Goal: Contribute content: Contribute content

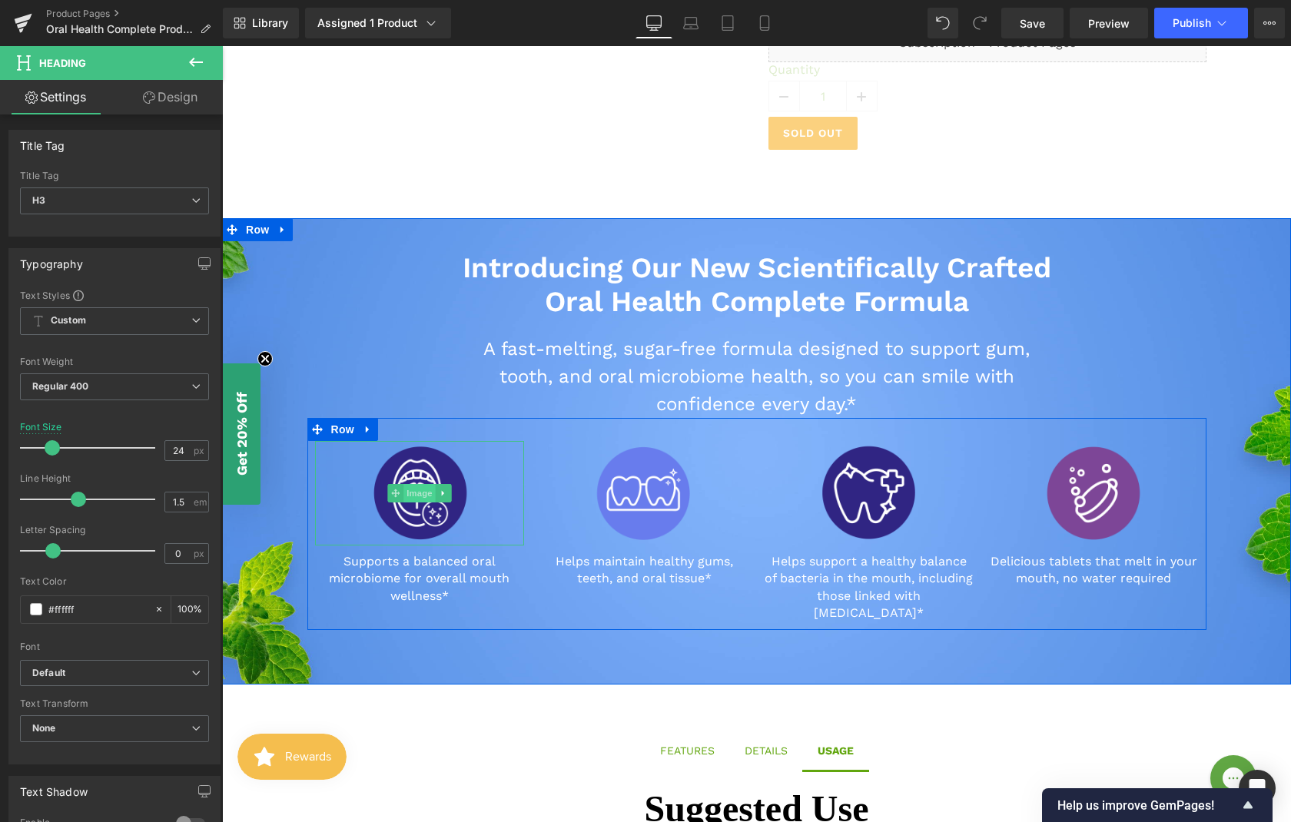
click at [409, 488] on span "Image" at bounding box center [419, 493] width 32 height 18
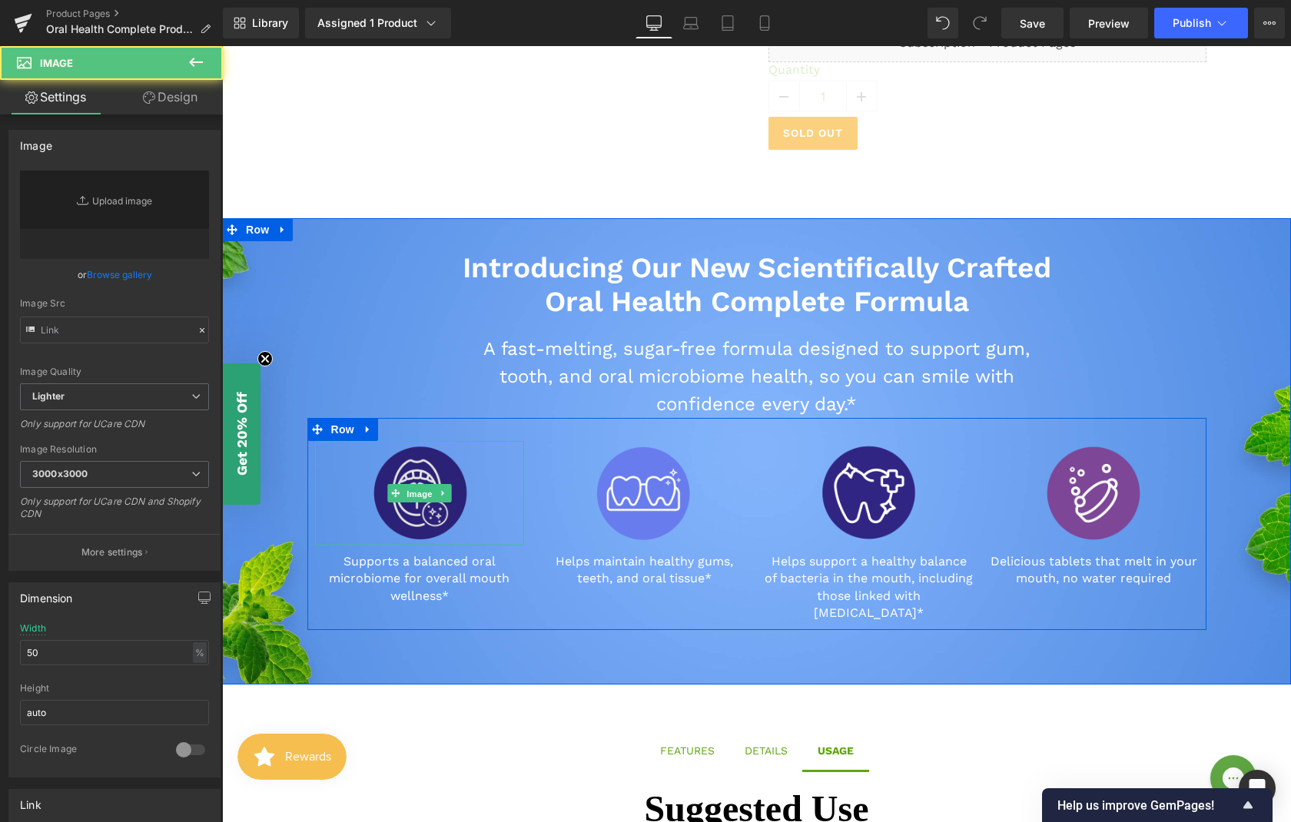
type input "[URL][DOMAIN_NAME]"
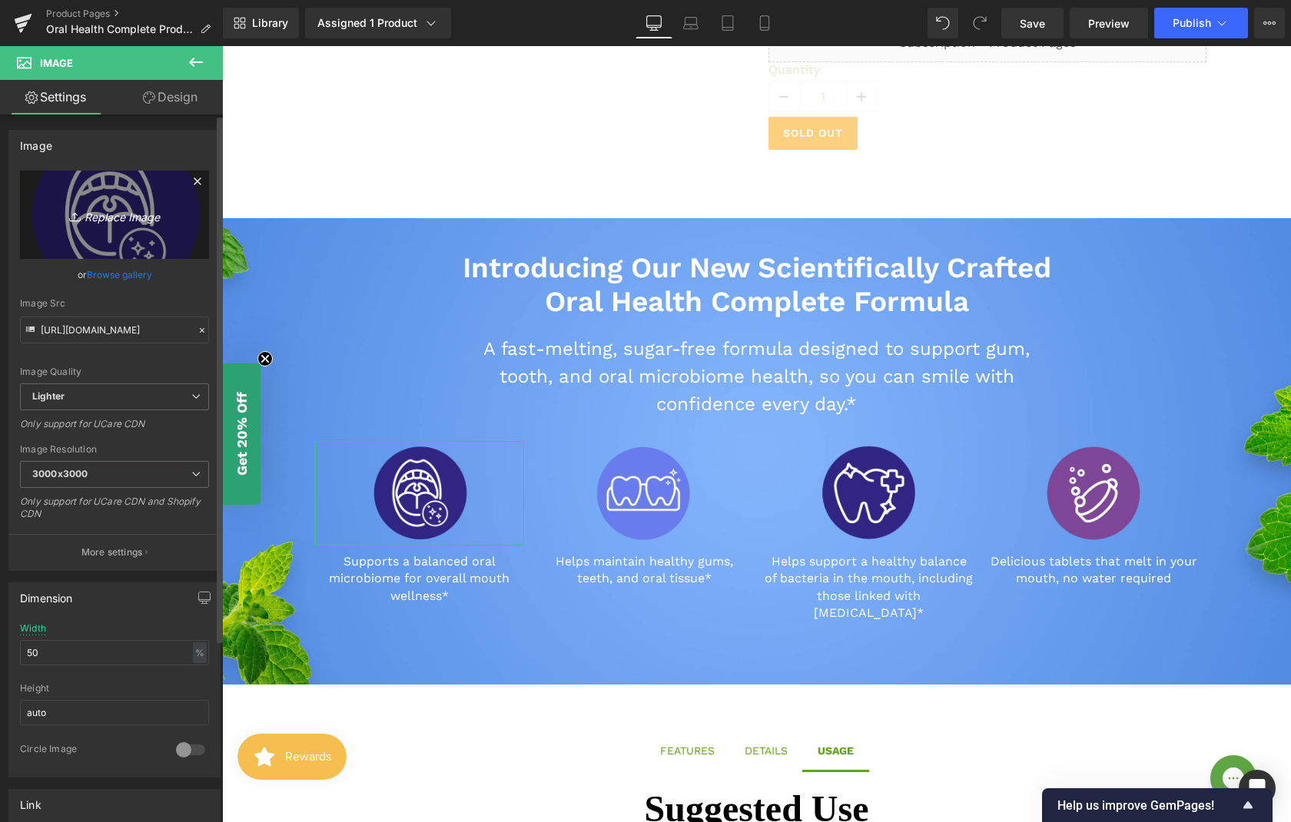
click at [115, 217] on icon "Replace Image" at bounding box center [114, 214] width 123 height 19
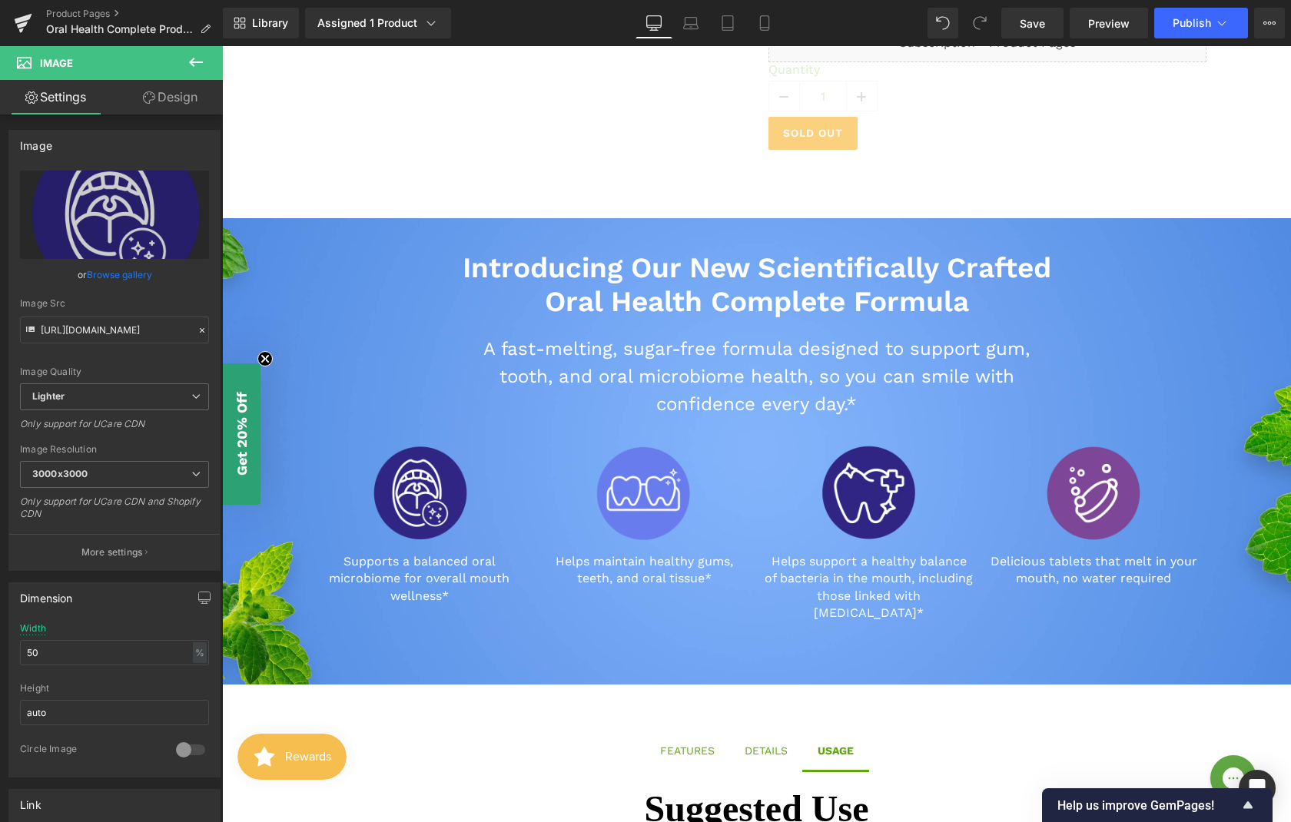
type input "C:\fakepath\Oral-Health-Icons-01.png"
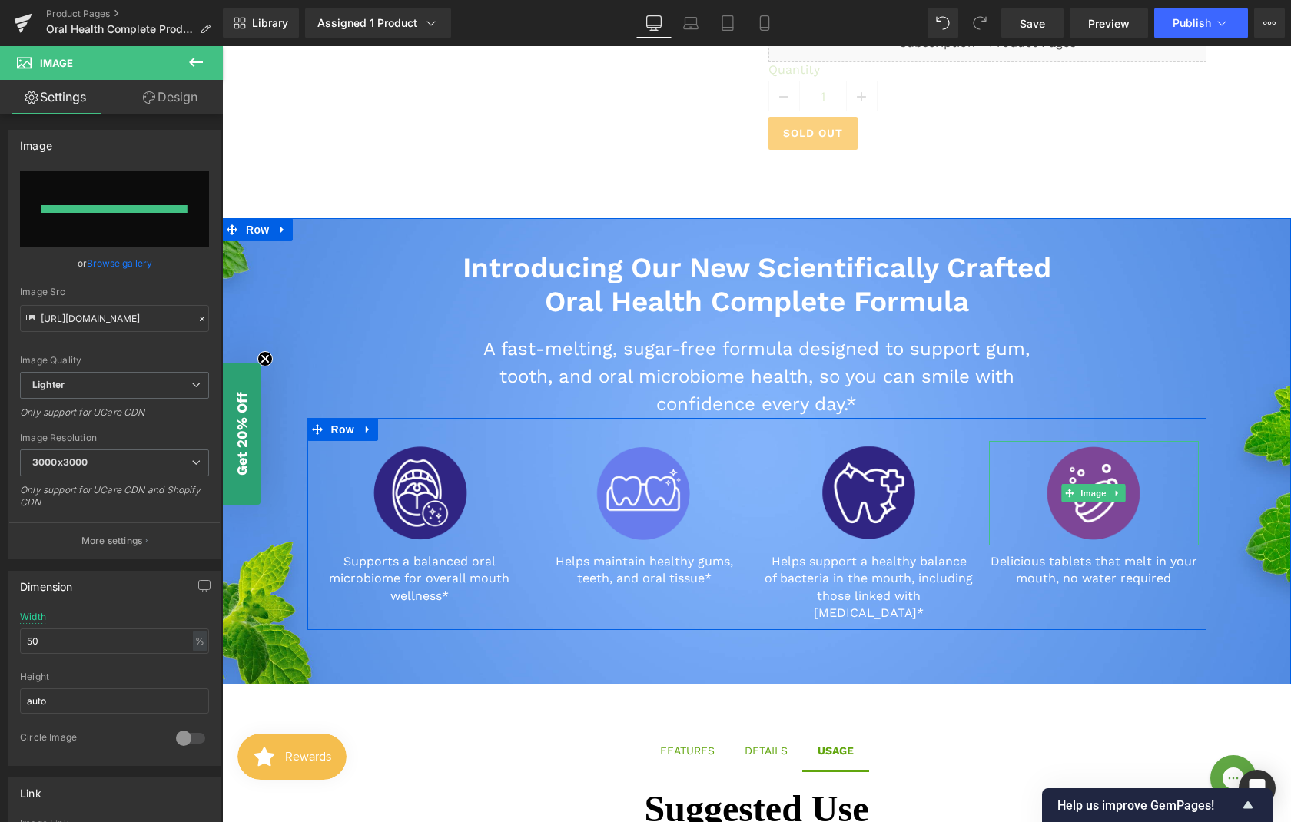
type input "[URL][DOMAIN_NAME]"
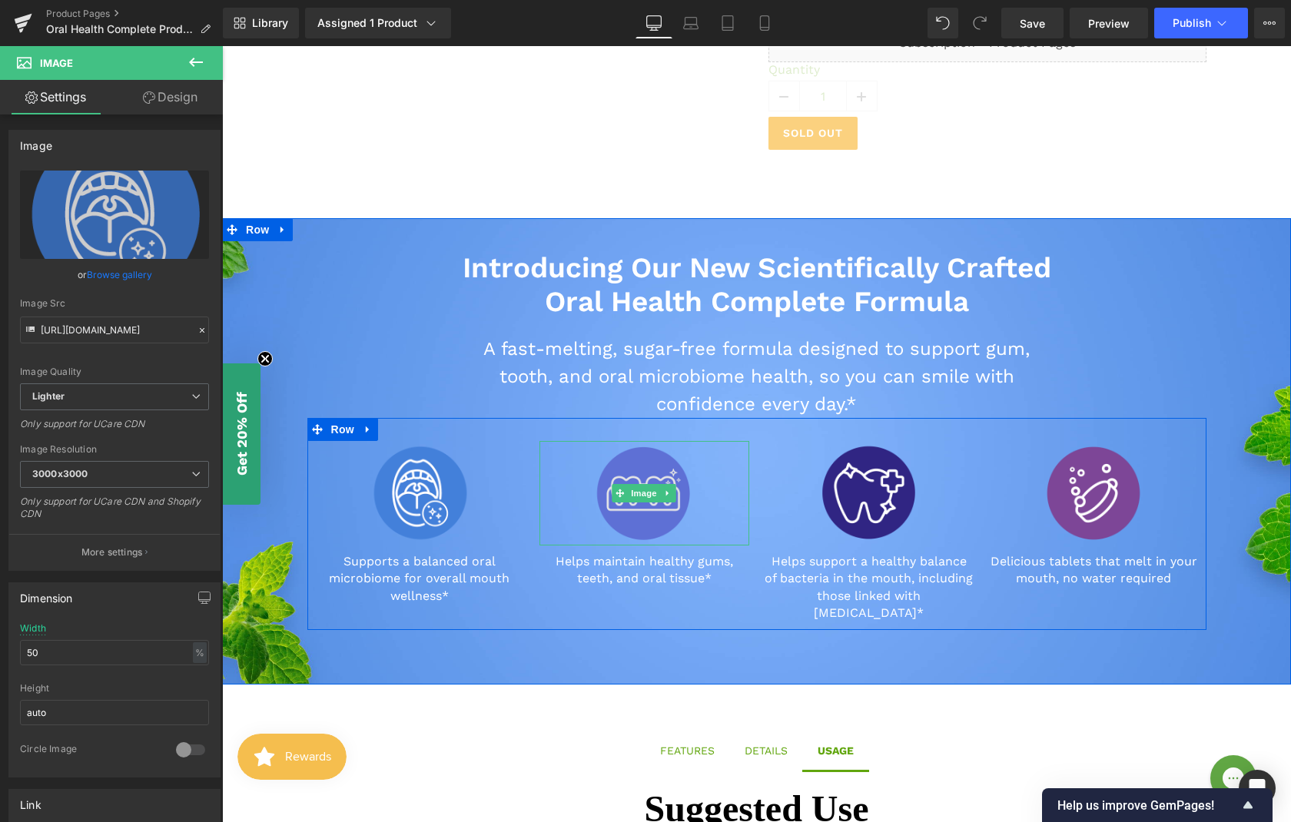
click at [626, 503] on img at bounding box center [644, 493] width 104 height 104
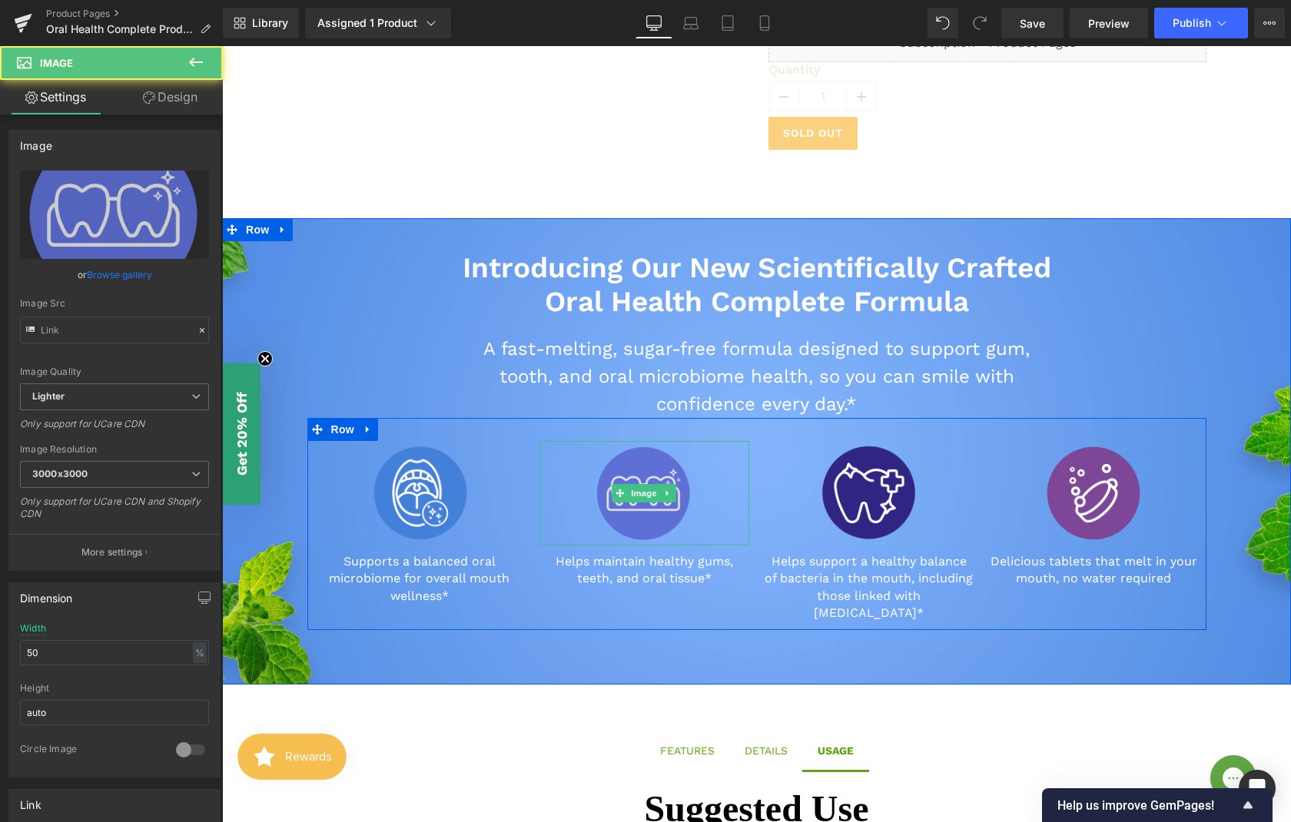
type input "[URL][DOMAIN_NAME]"
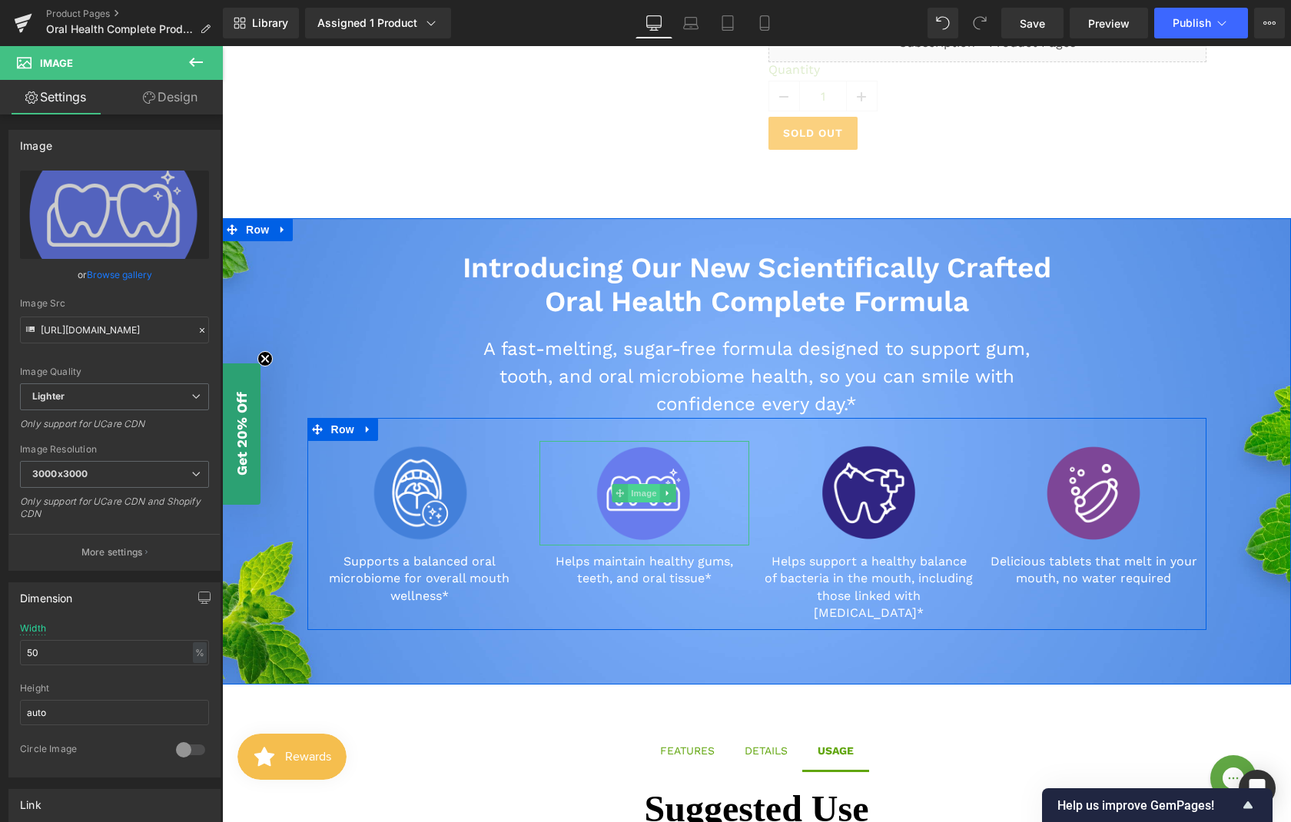
click at [640, 498] on span "Image" at bounding box center [644, 493] width 32 height 18
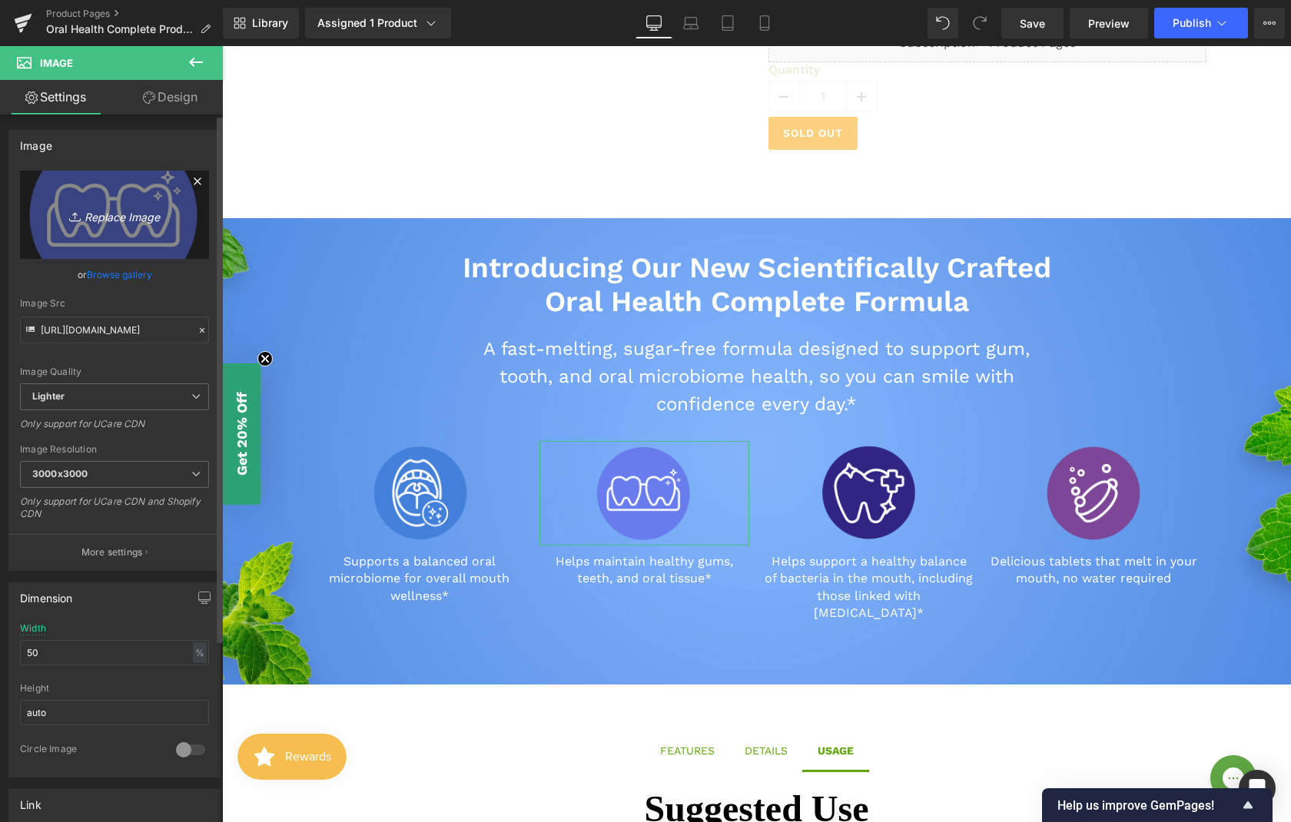
click at [98, 223] on icon "Replace Image" at bounding box center [114, 214] width 123 height 19
type input "C:\fakepath\Oral-Health-Icons-02.png"
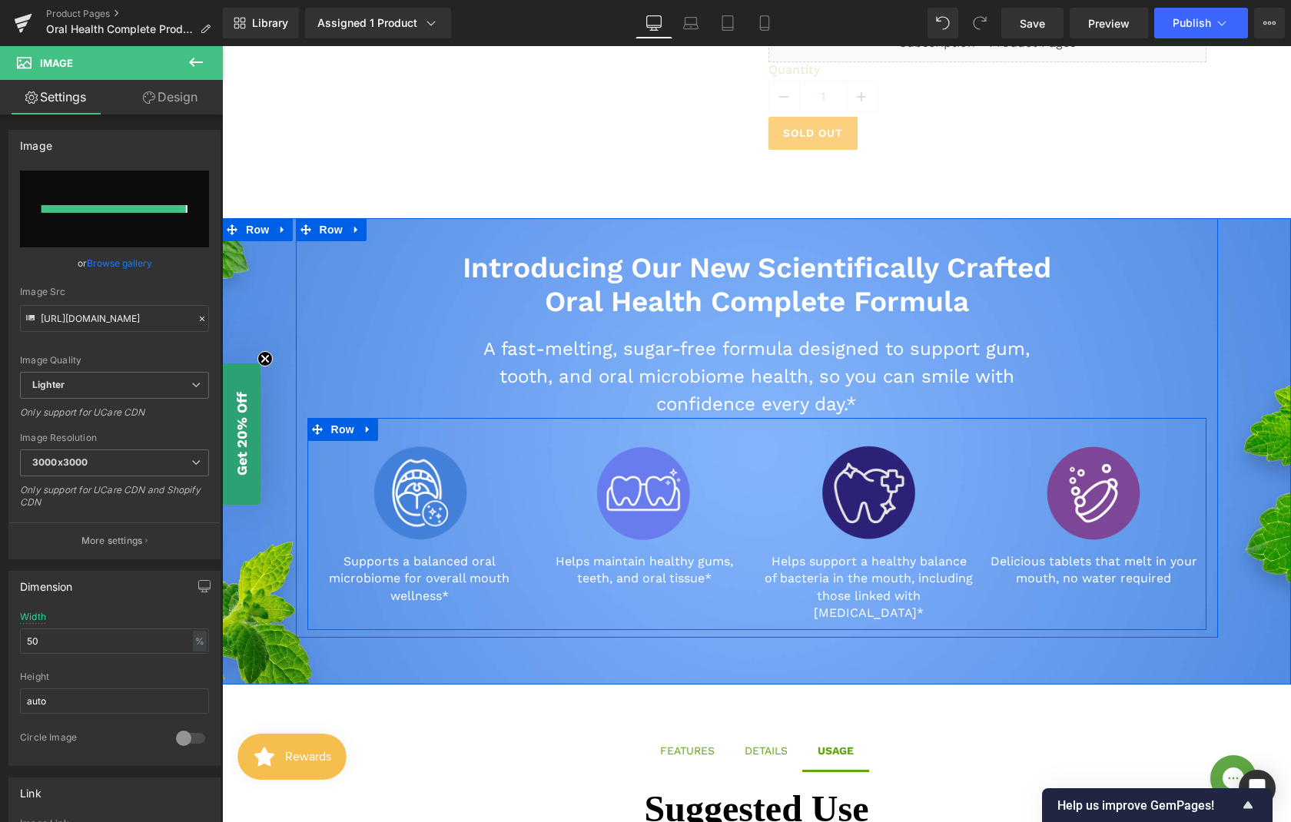
type input "[URL][DOMAIN_NAME]"
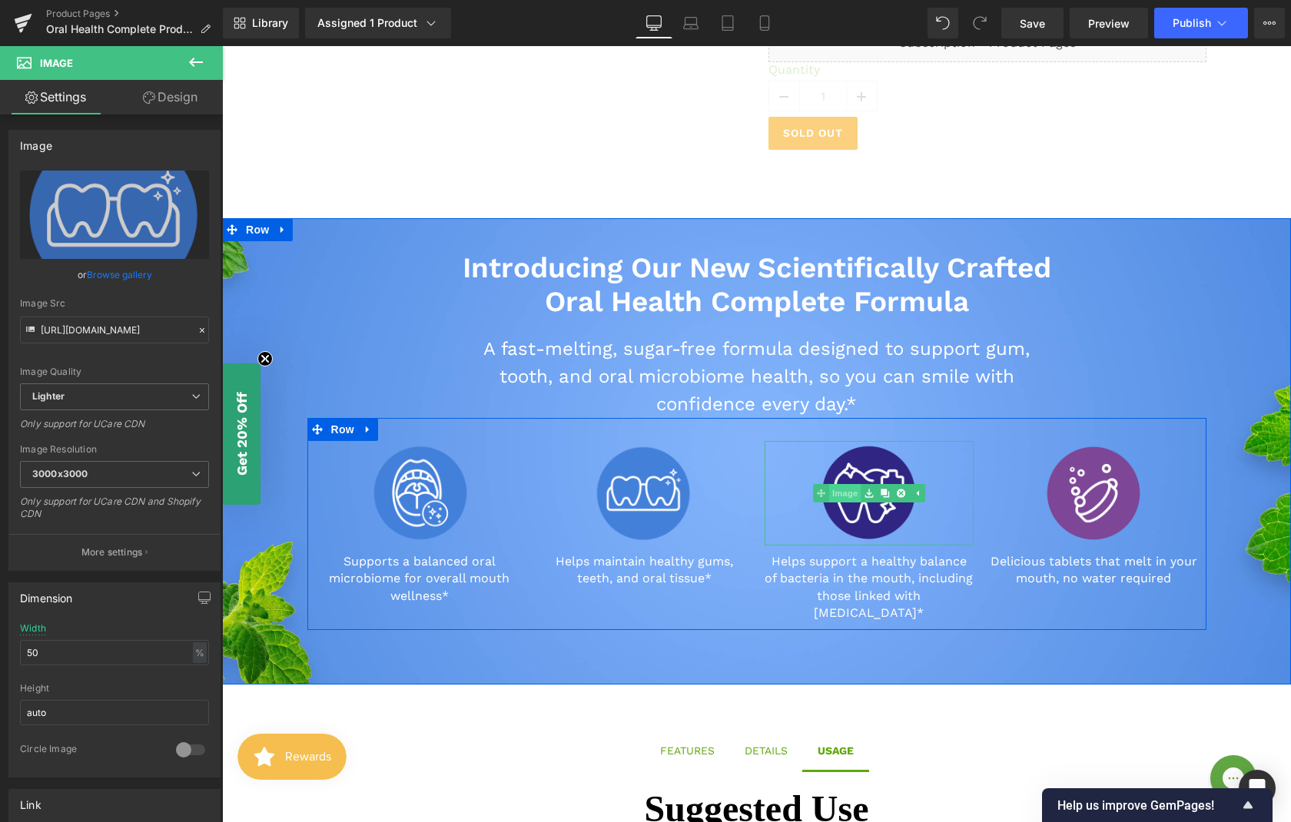
click at [842, 495] on link "Image" at bounding box center [837, 493] width 48 height 18
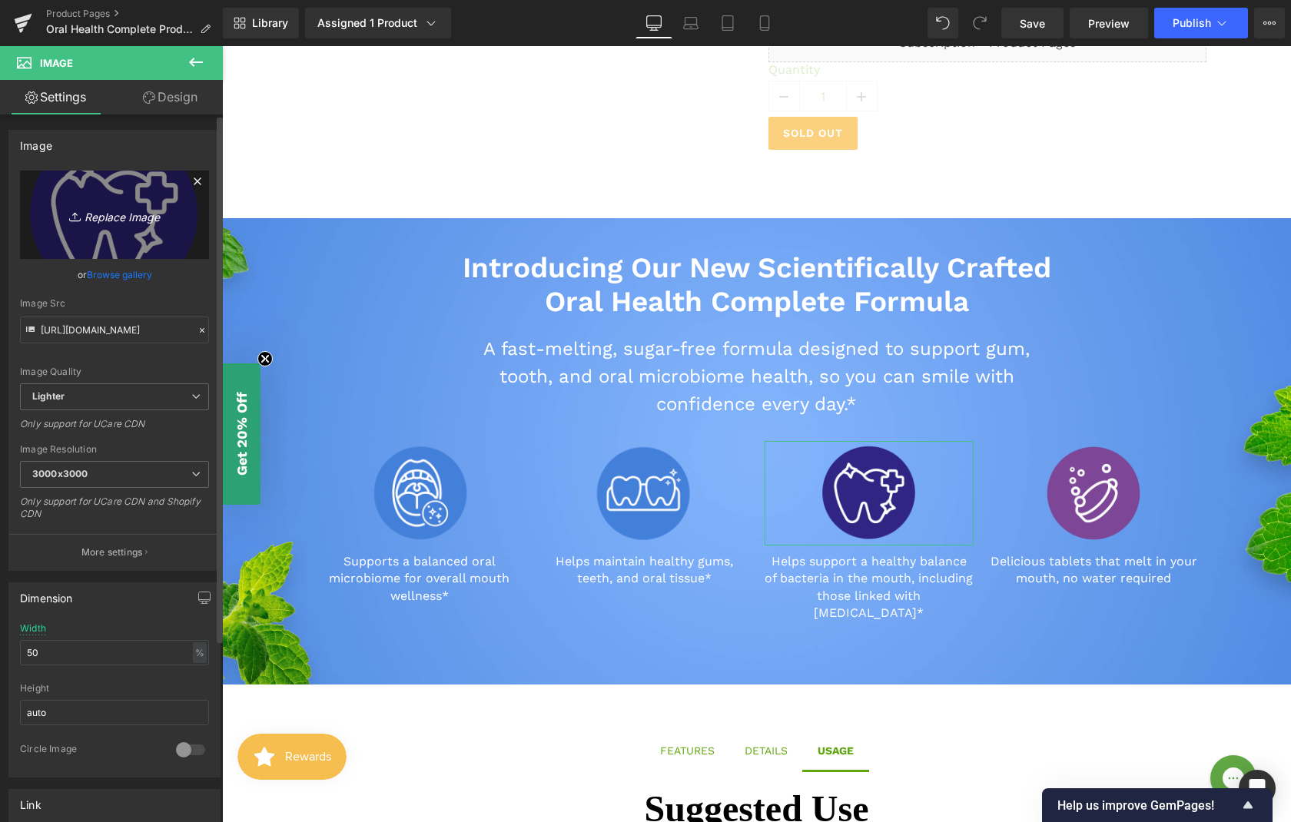
click at [112, 224] on icon "Replace Image" at bounding box center [114, 214] width 123 height 19
type input "C:\fakepath\Oral-Health-Icons-03.png"
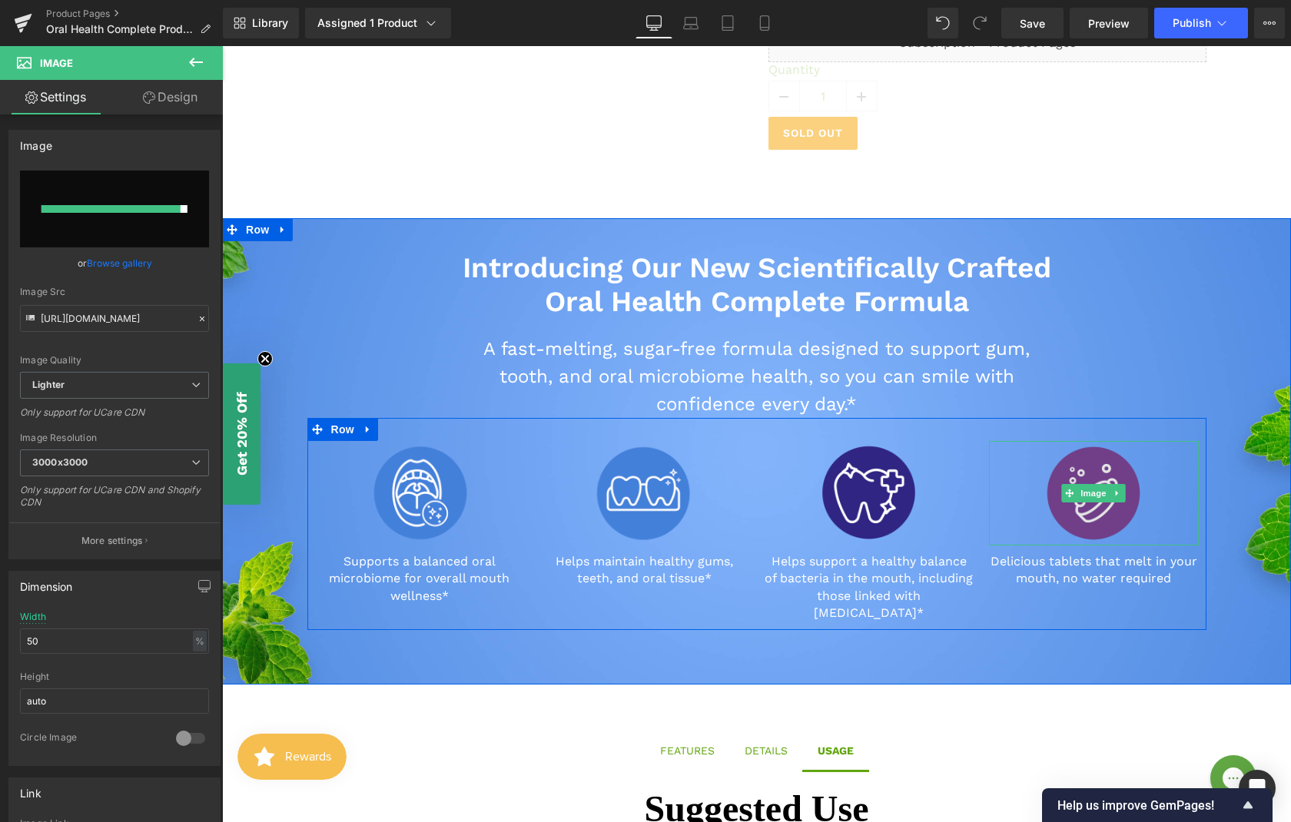
type input "[URL][DOMAIN_NAME]"
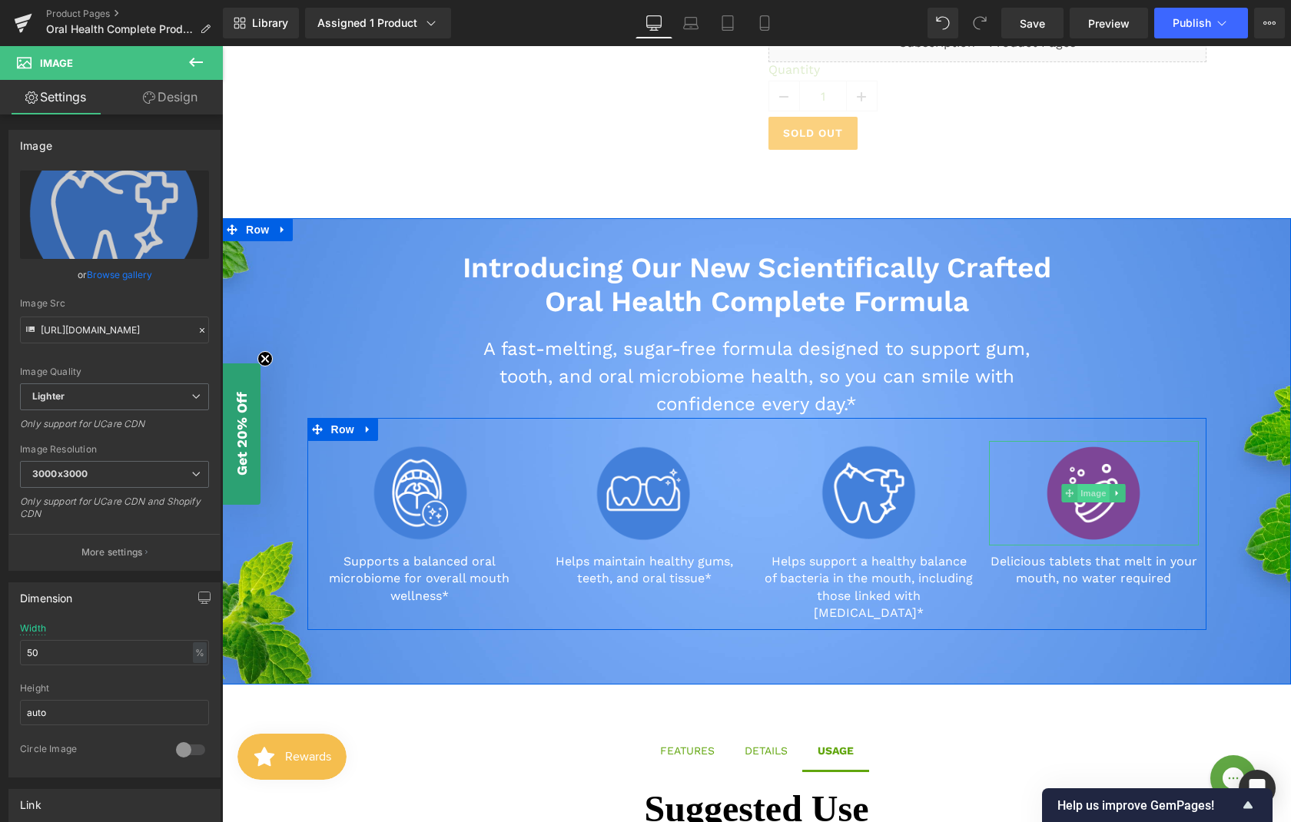
click at [1095, 493] on span "Image" at bounding box center [1093, 493] width 32 height 18
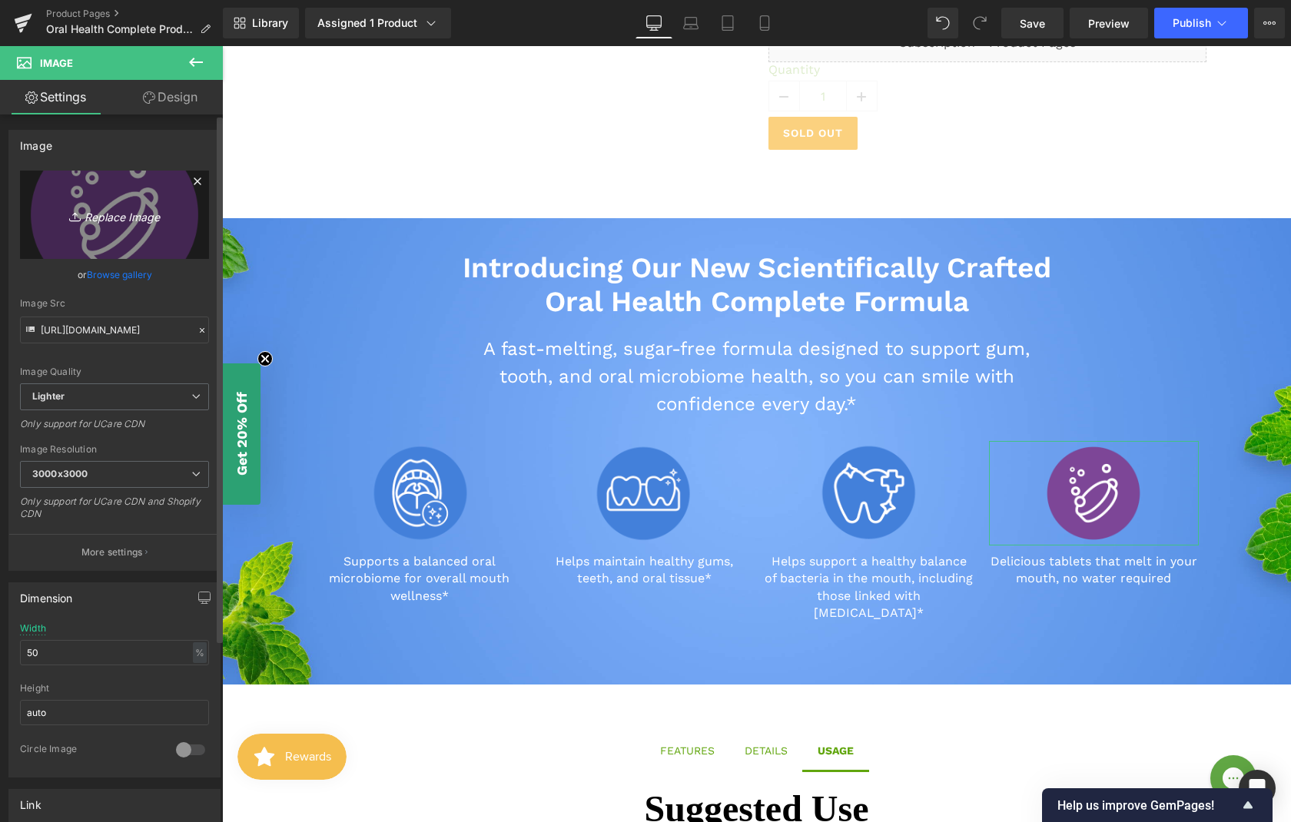
click at [94, 226] on link "Replace Image" at bounding box center [114, 215] width 189 height 88
type input "C:\fakepath\Oral-Health-Icons-04.png"
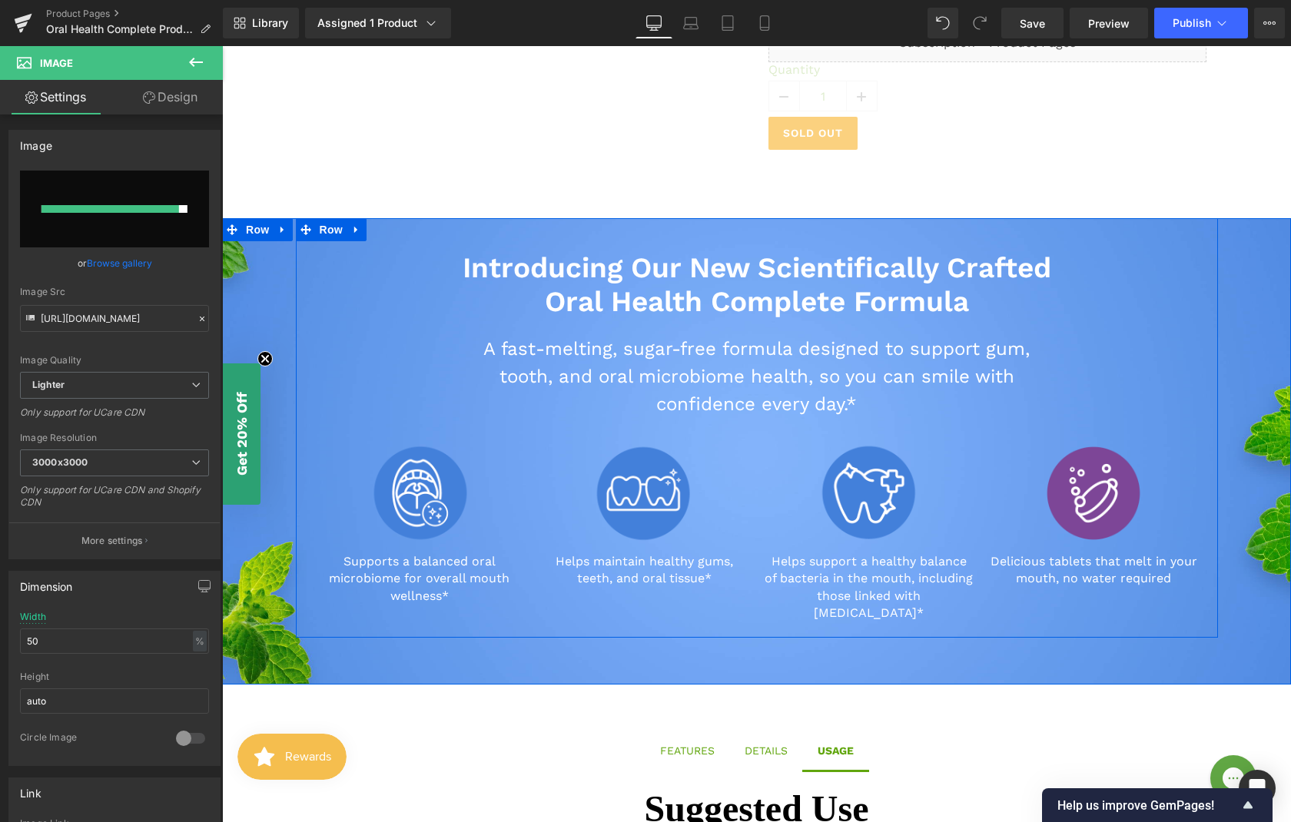
type input "[URL][DOMAIN_NAME]"
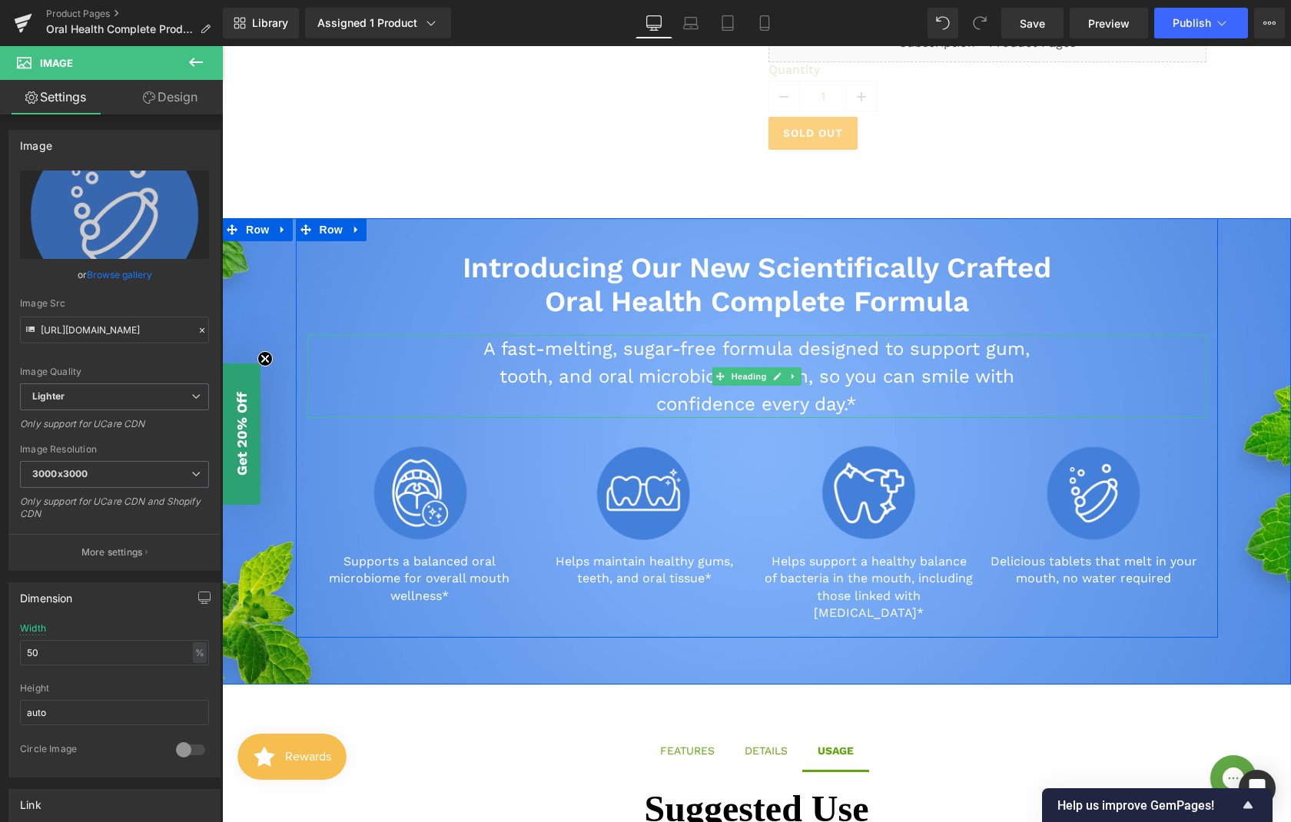
click at [1138, 349] on div "A fast-melting, sugar-free formula designed to support gum, tooth, and oral mic…" at bounding box center [756, 376] width 899 height 83
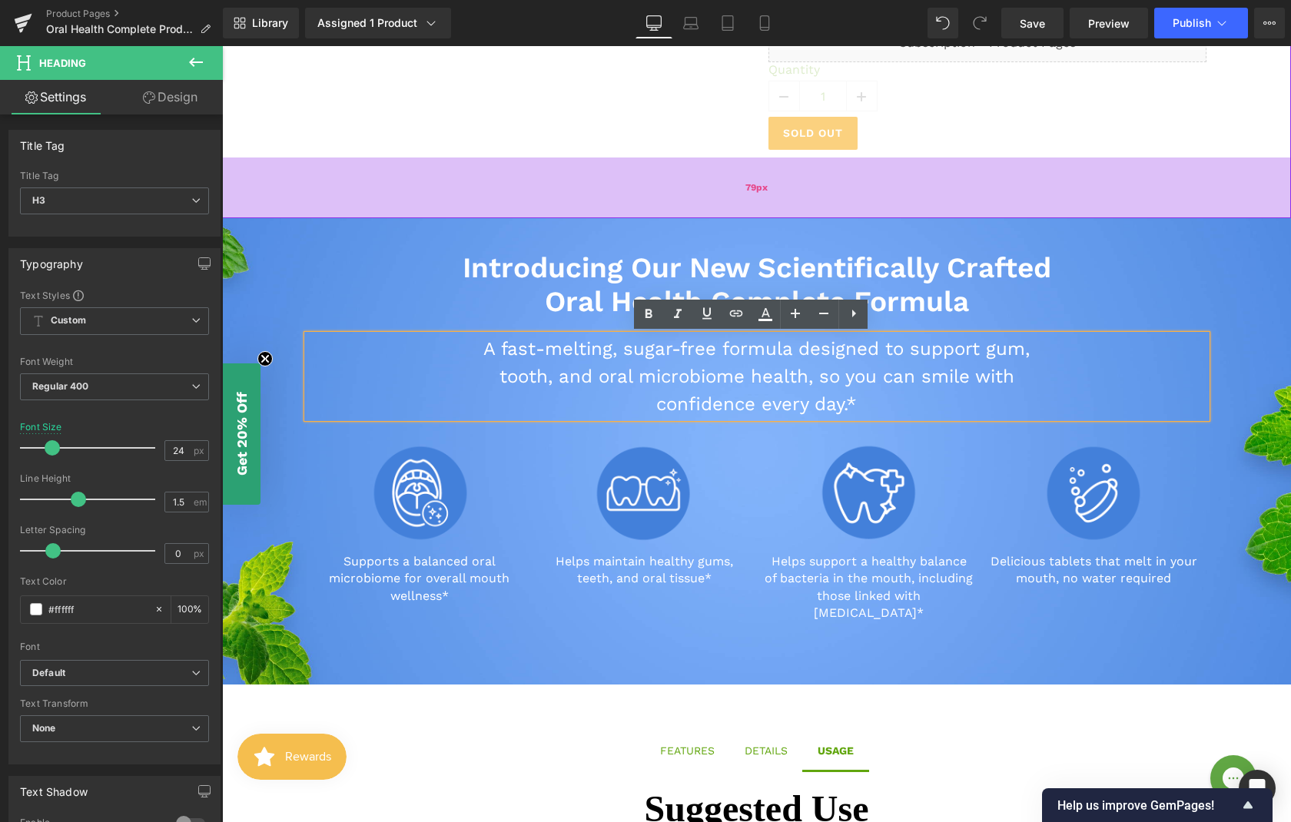
click at [545, 183] on div "79px" at bounding box center [756, 187] width 1069 height 61
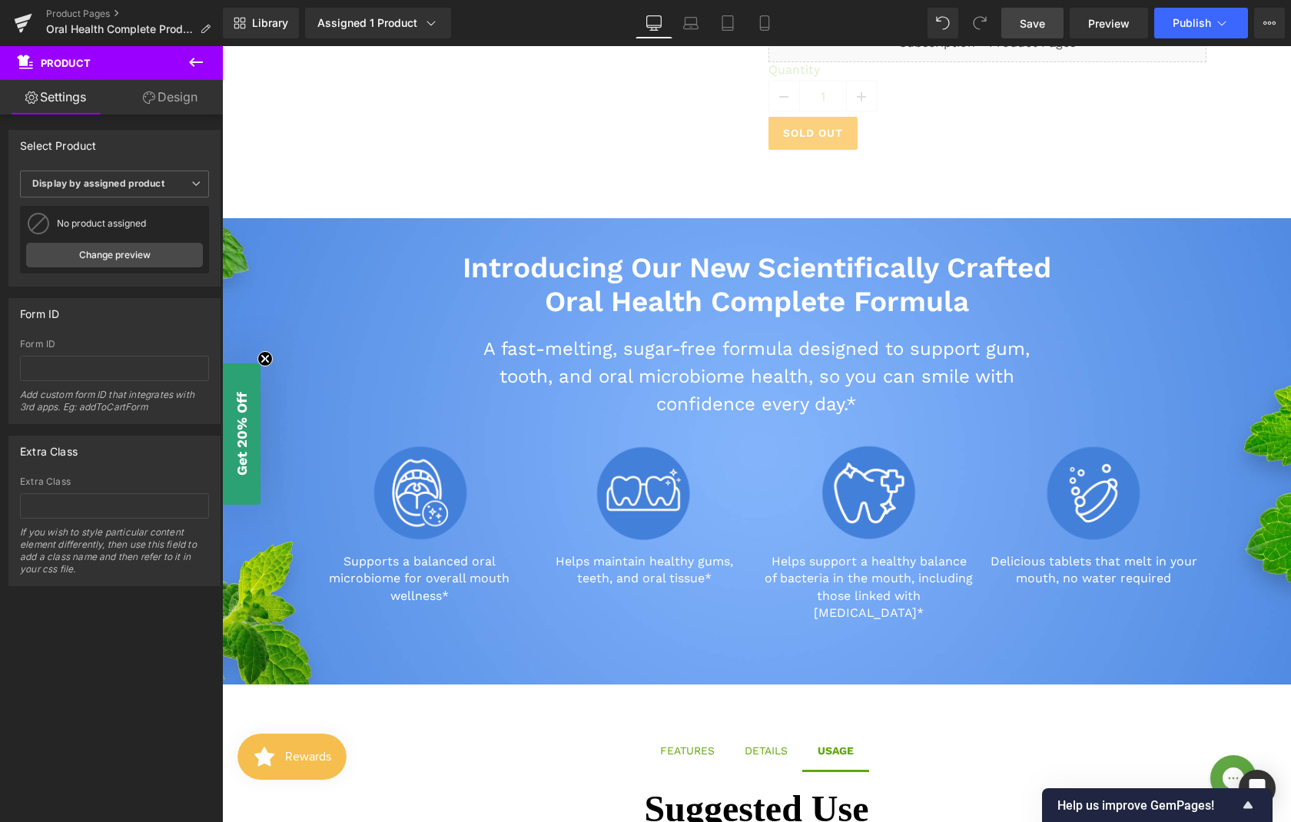
click at [1017, 25] on link "Save" at bounding box center [1032, 23] width 62 height 31
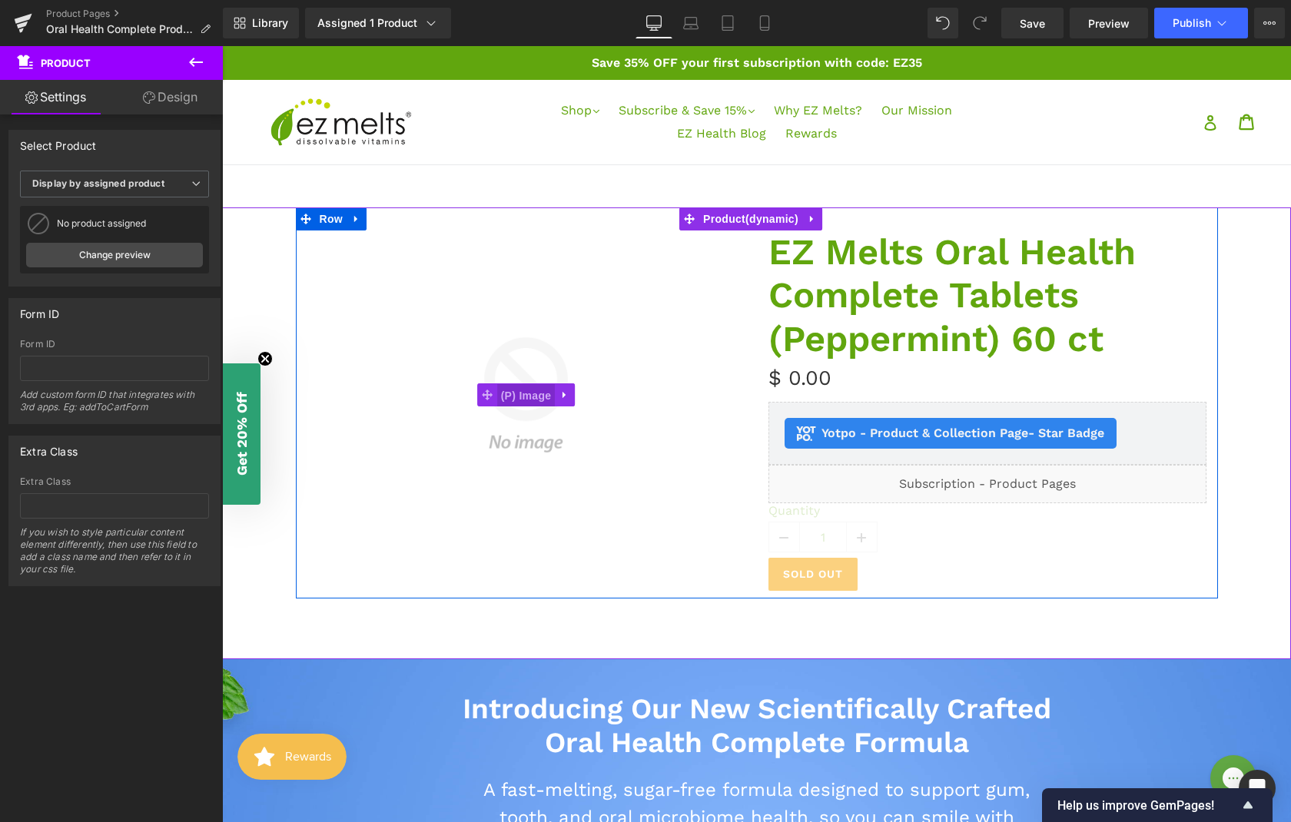
click at [509, 394] on span "(P) Image" at bounding box center [526, 395] width 58 height 23
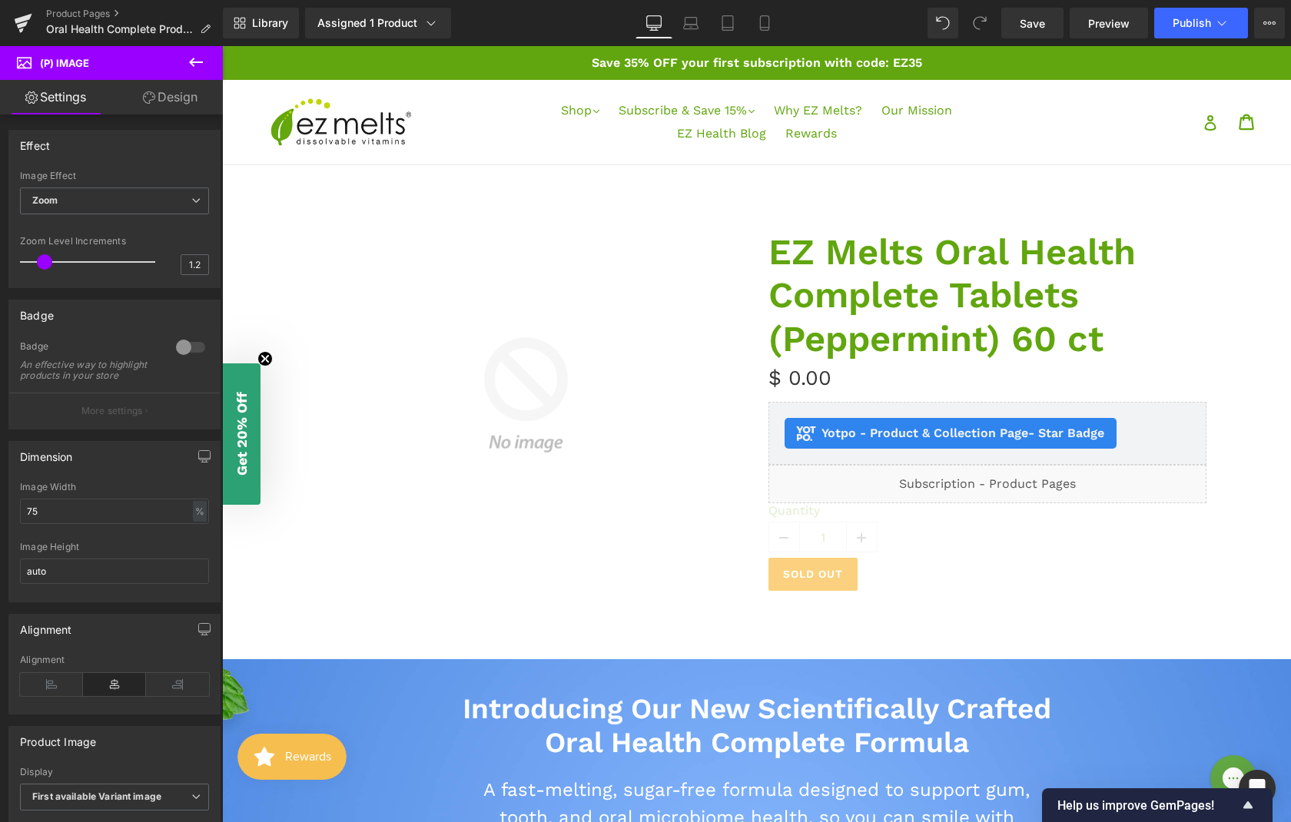
click at [200, 65] on icon at bounding box center [196, 62] width 18 height 18
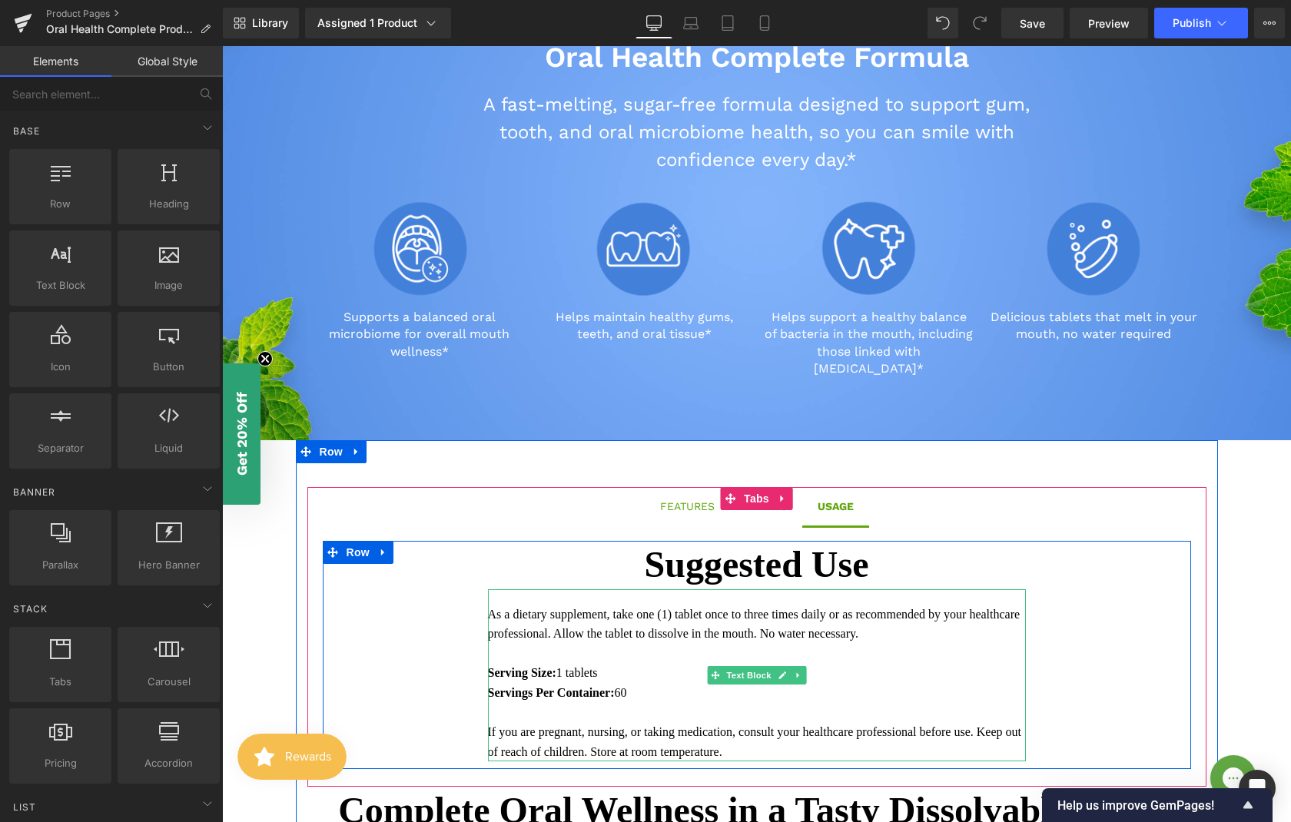
scroll to position [723, 0]
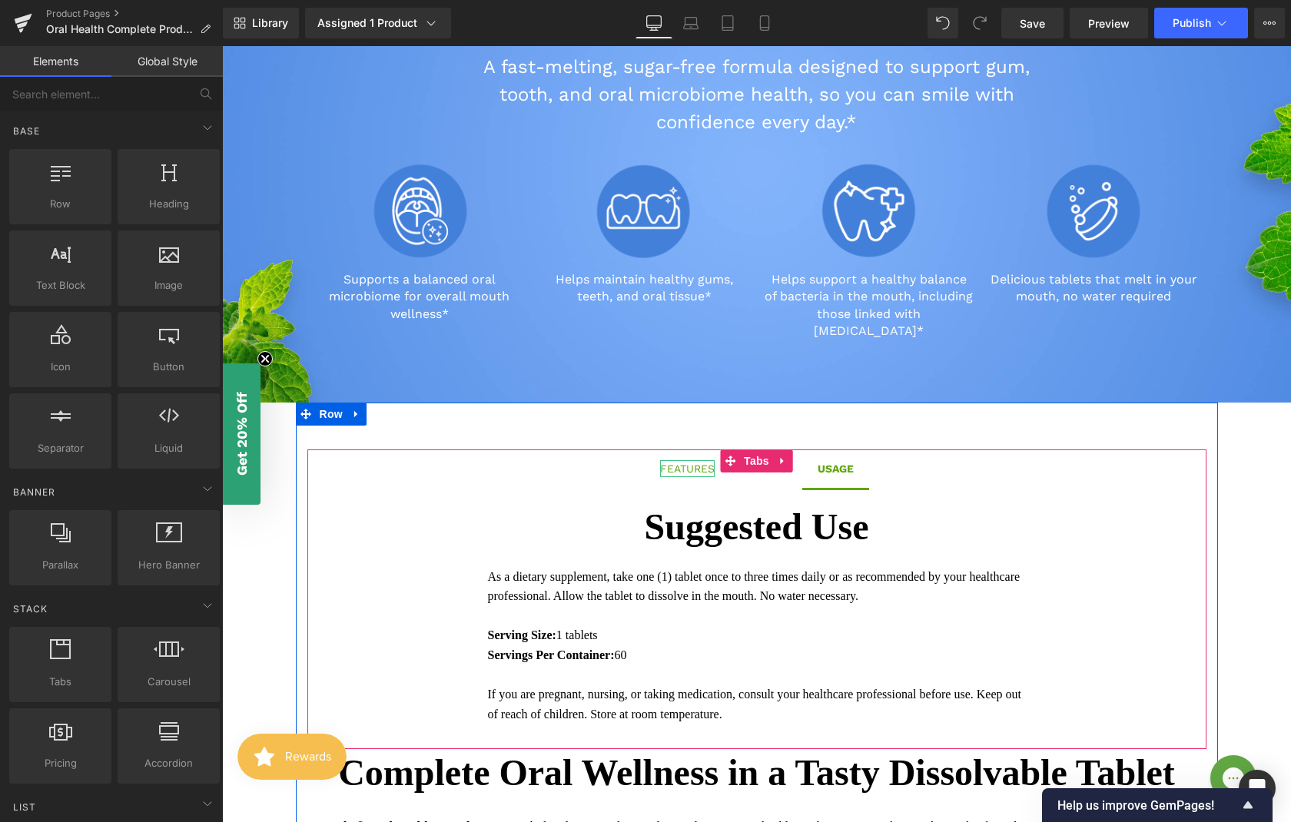
click at [682, 473] on div at bounding box center [687, 475] width 55 height 4
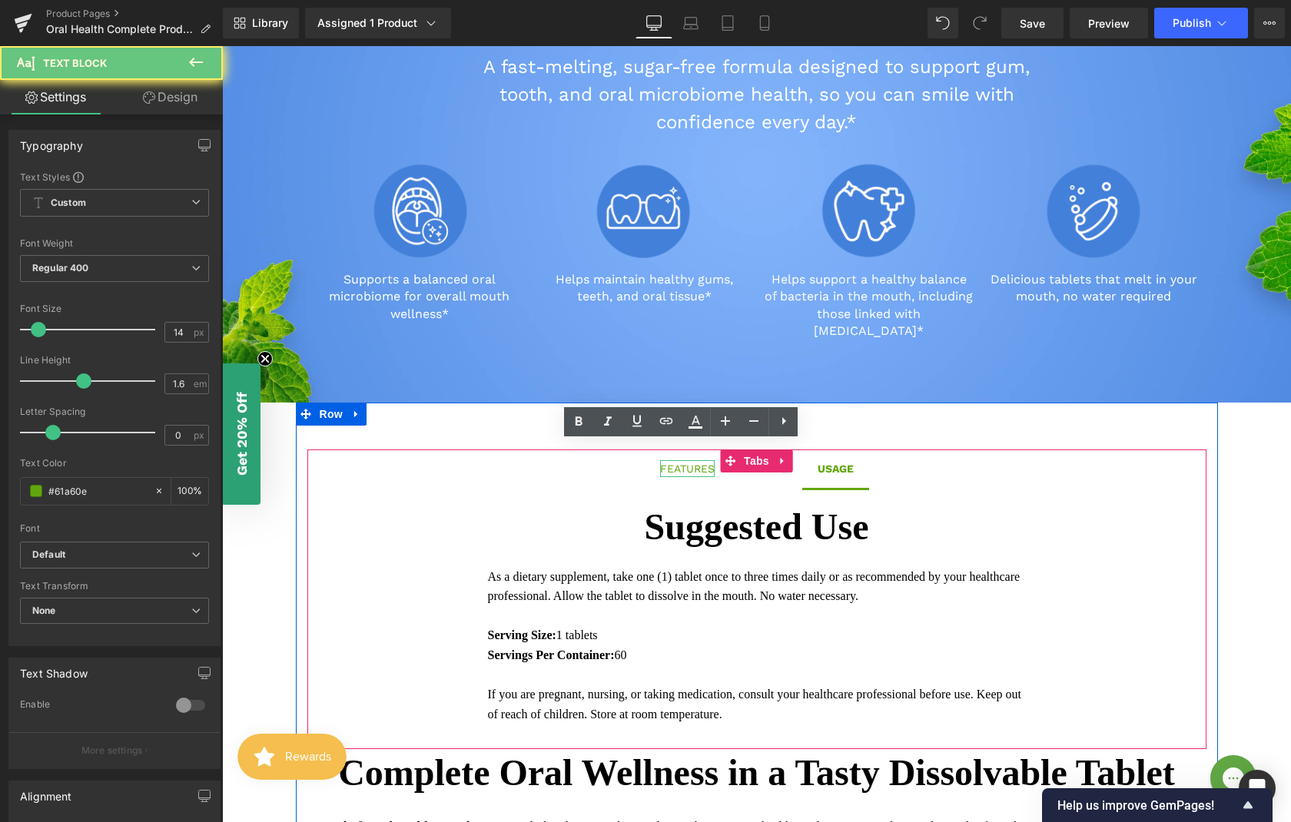
click at [676, 460] on div "FEATURES" at bounding box center [687, 468] width 55 height 17
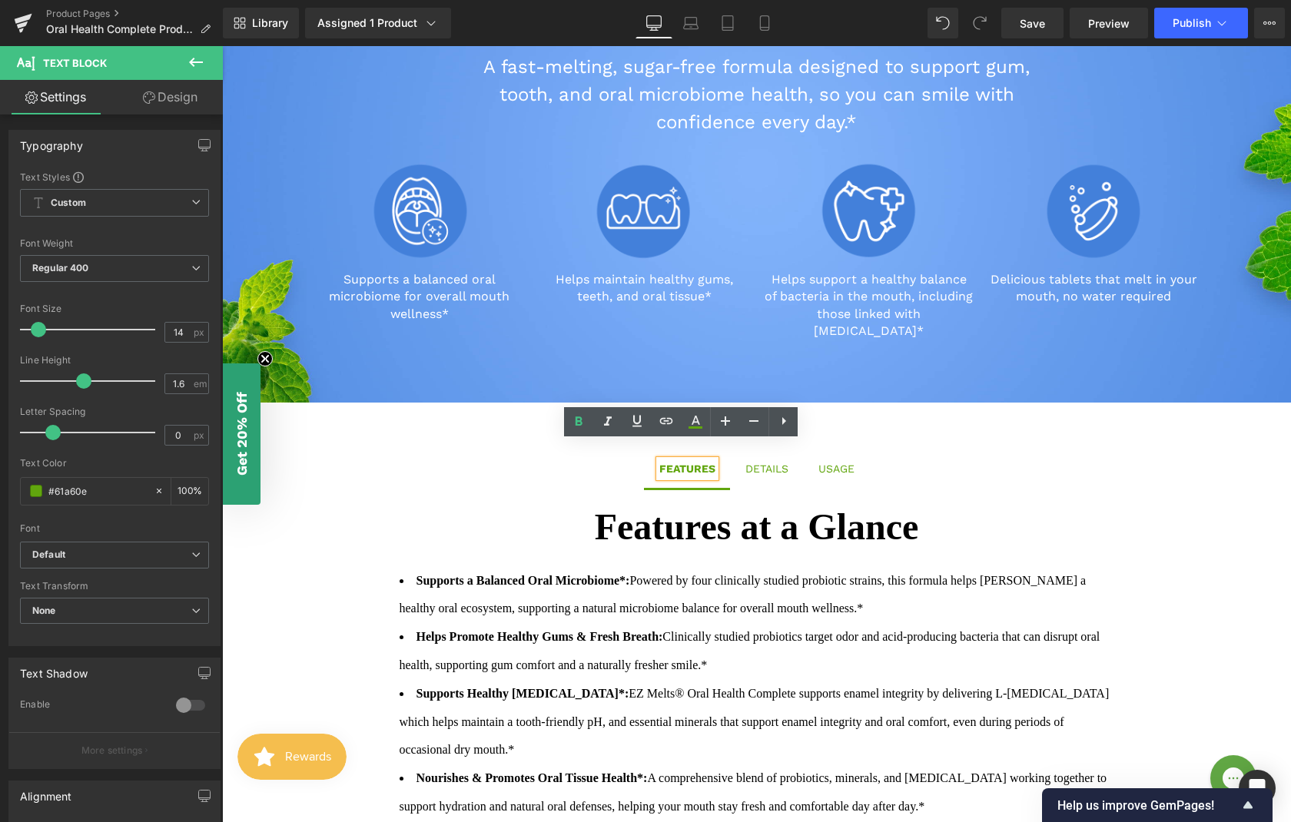
click at [222, 46] on div at bounding box center [222, 46] width 0 height 0
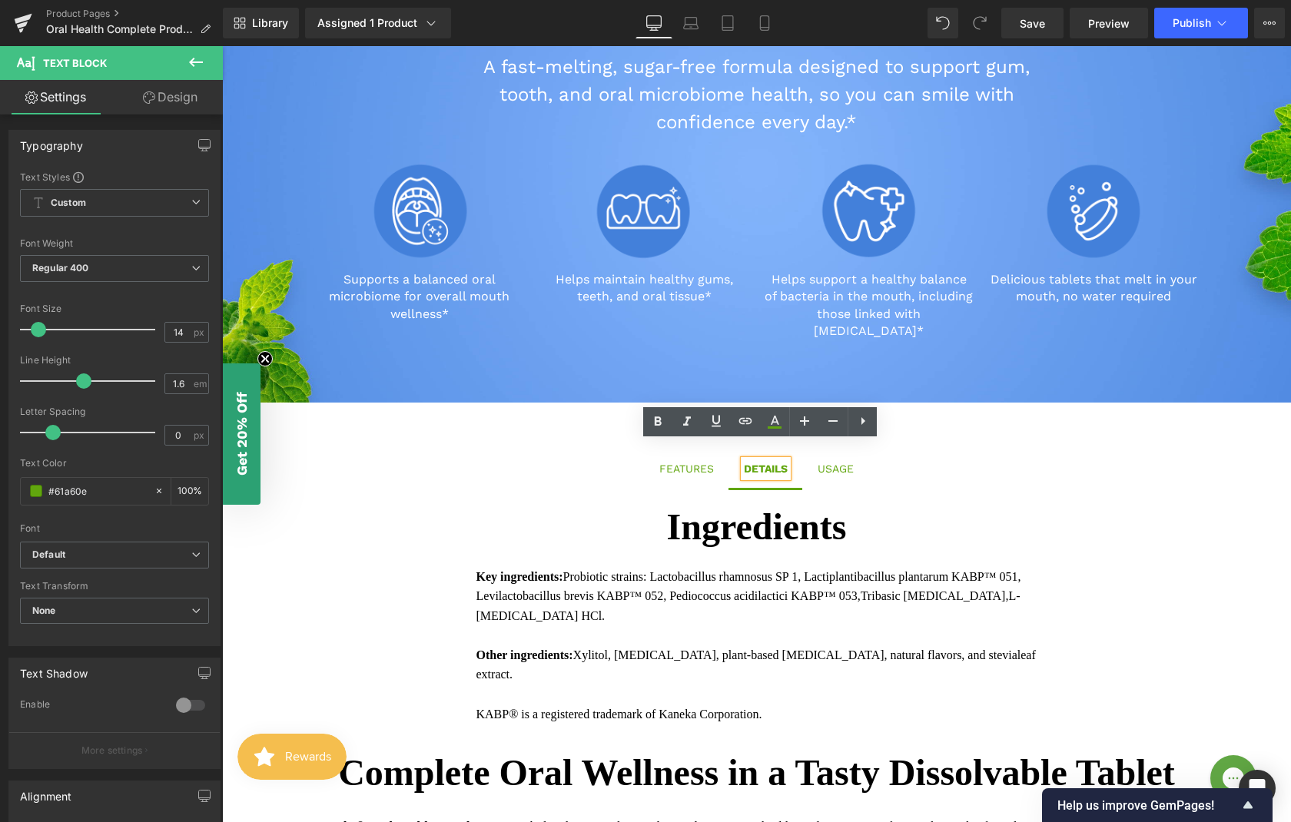
click at [222, 46] on div at bounding box center [222, 46] width 0 height 0
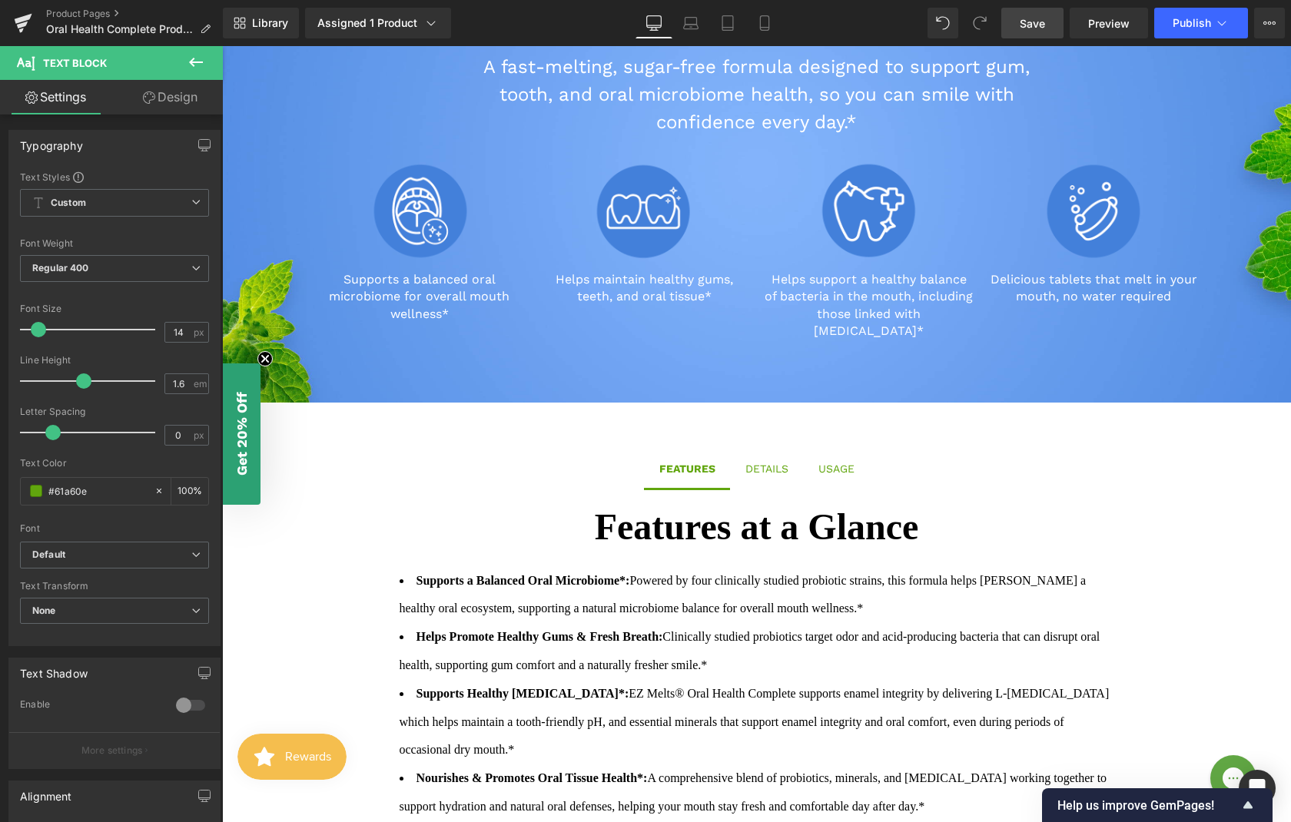
click at [1041, 24] on span "Save" at bounding box center [1031, 23] width 25 height 16
